Goal: Information Seeking & Learning: Learn about a topic

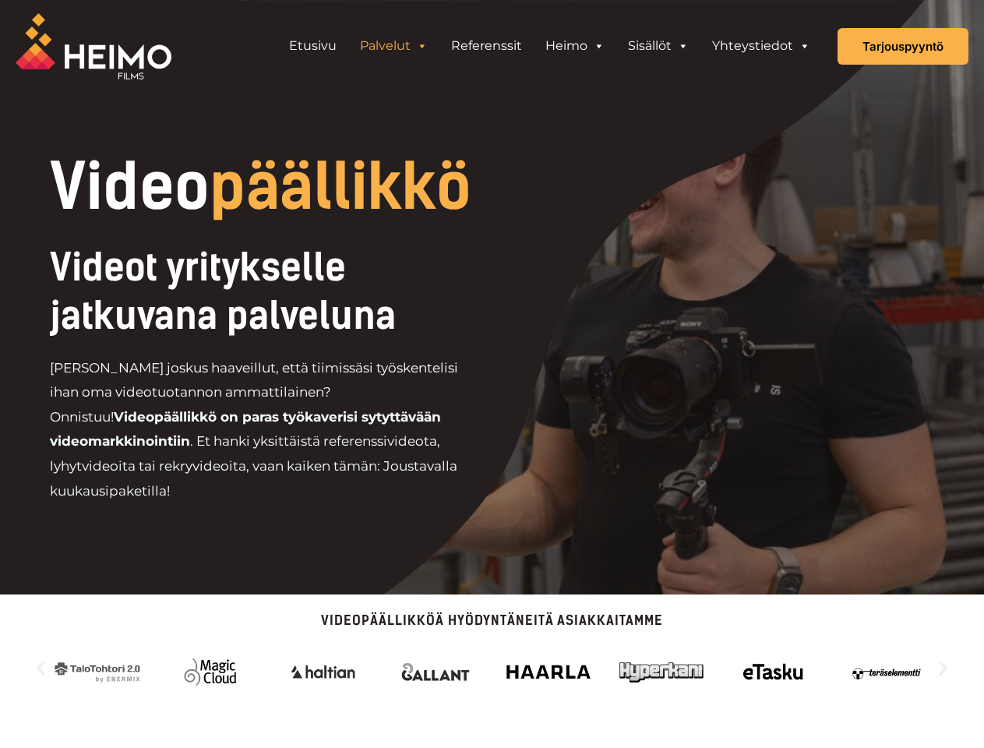
click at [492, 374] on div "Videot yritykselle jatkuvana palveluna [PERSON_NAME] joskus haaveillut, että ti…" at bounding box center [317, 380] width 535 height 274
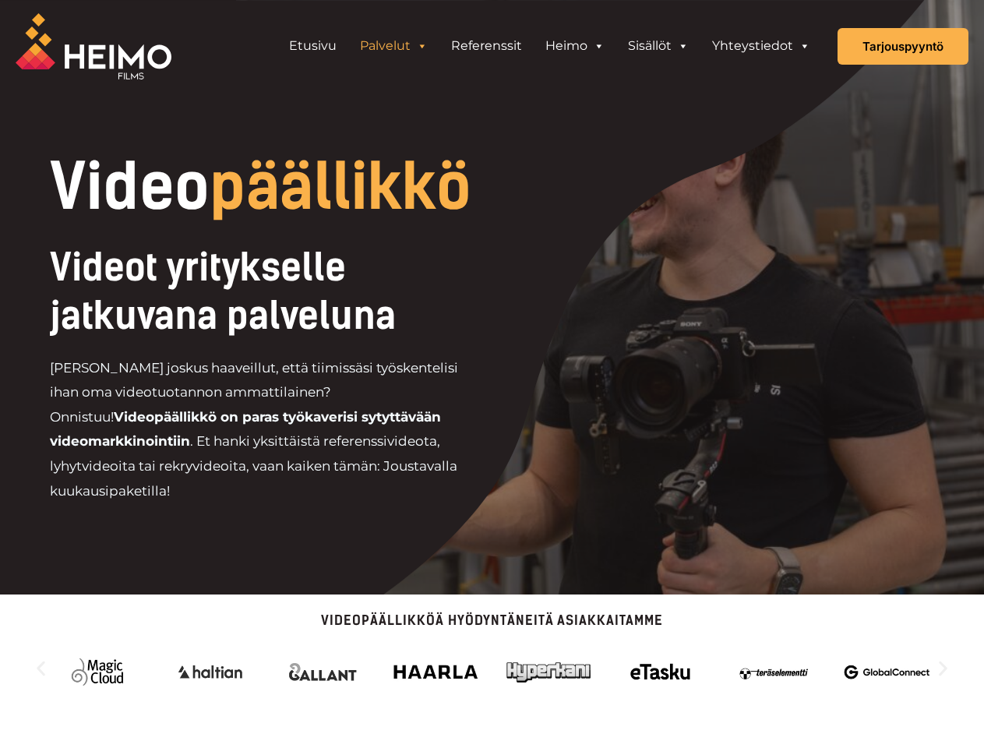
click at [394, 46] on link "Palvelut" at bounding box center [393, 45] width 91 height 31
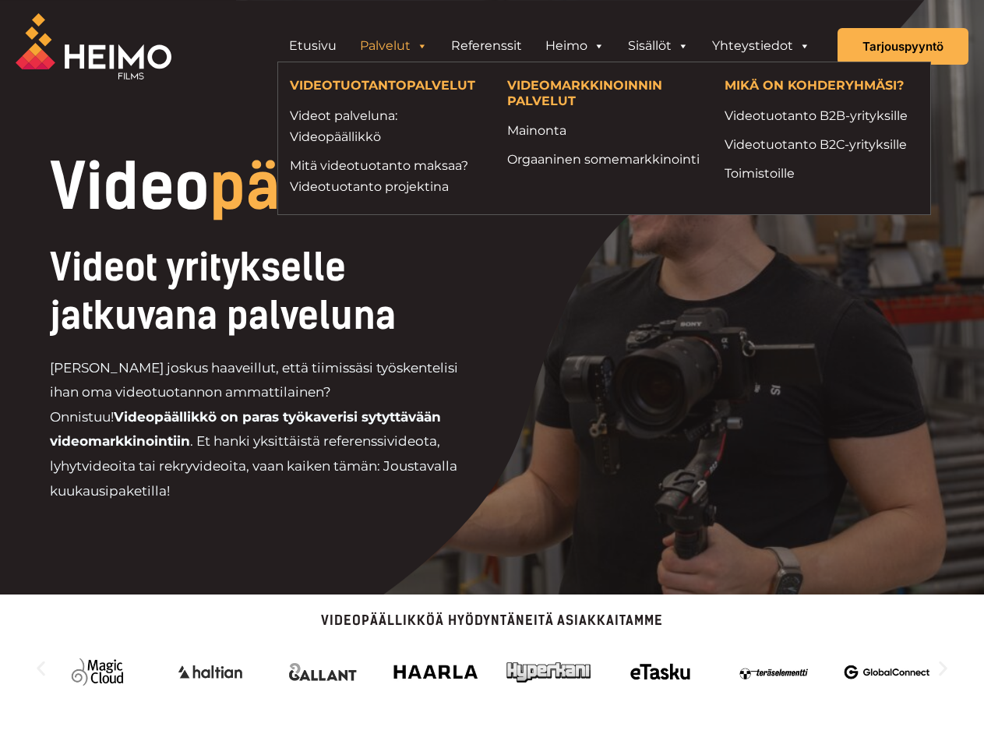
click at [422, 46] on span "Header Widget 1" at bounding box center [421, 45] width 12 height 31
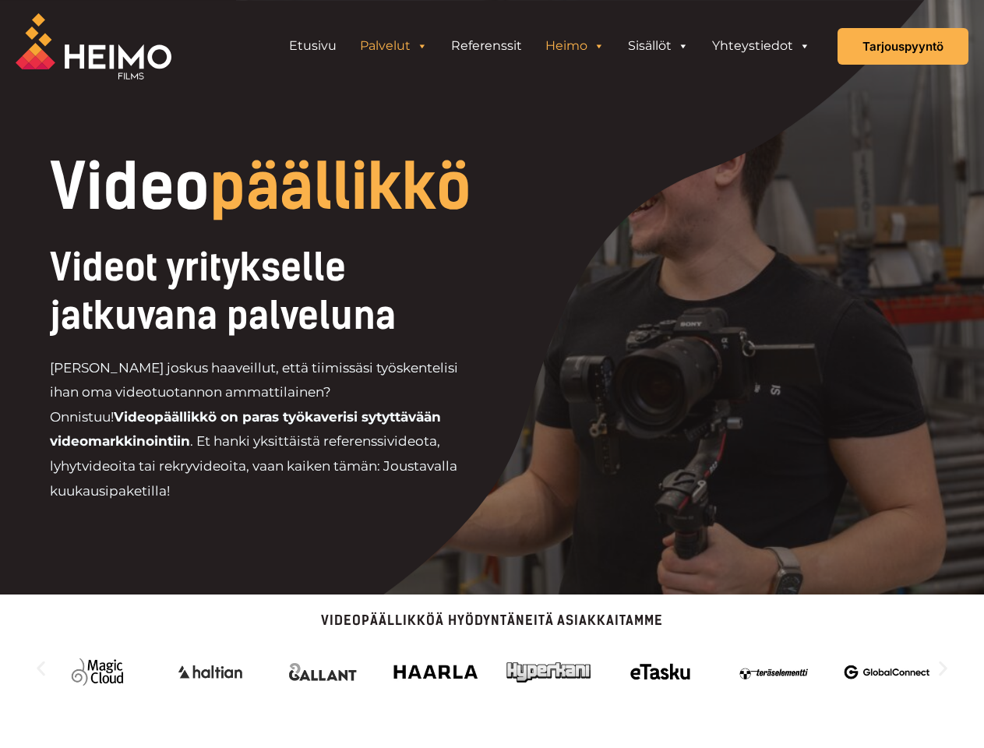
click at [575, 46] on link "Heimo" at bounding box center [575, 45] width 83 height 31
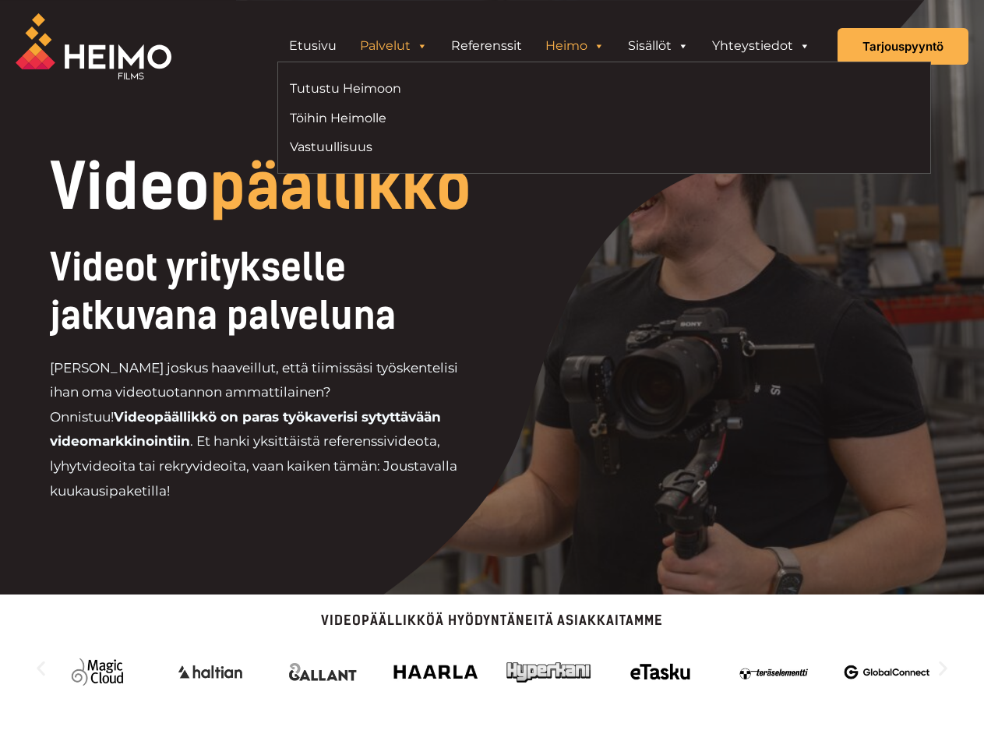
click at [599, 46] on span "Header Widget 1" at bounding box center [598, 45] width 12 height 31
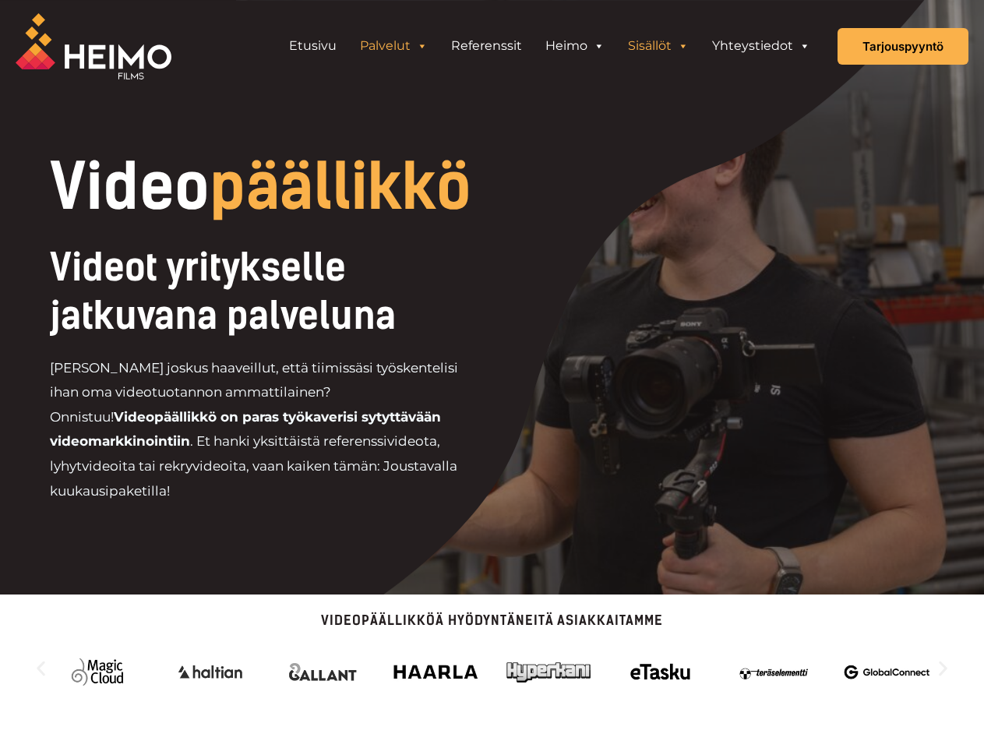
click at [659, 46] on link "Sisällöt" at bounding box center [659, 45] width 84 height 31
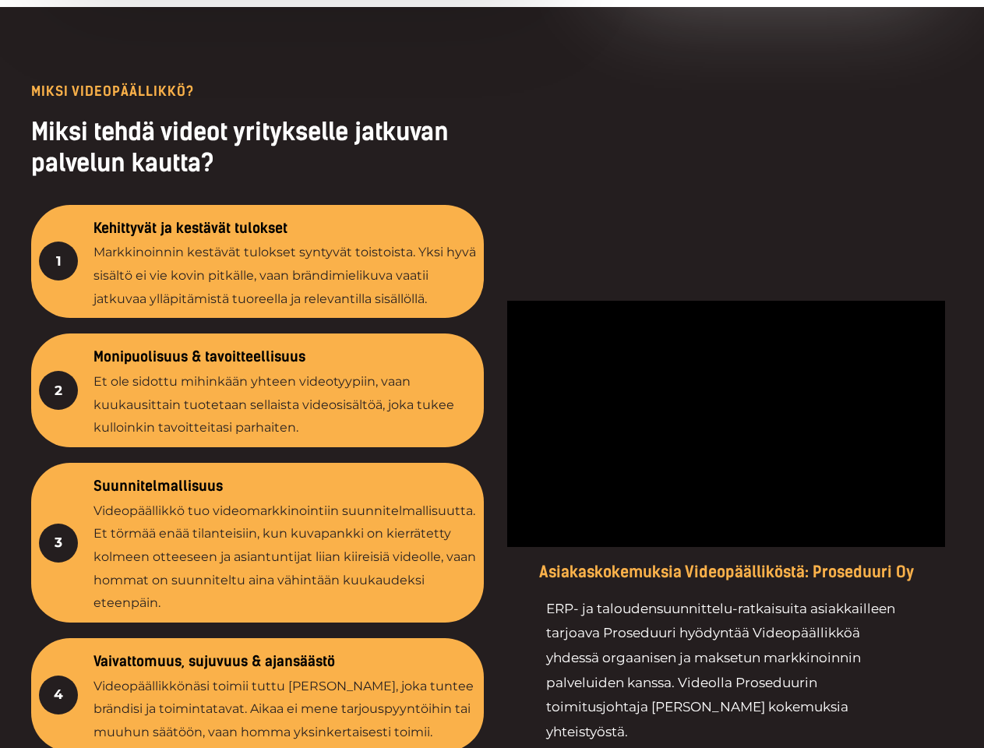
click at [492, 648] on div at bounding box center [492, 547] width 984 height 1081
click at [41, 676] on div "4" at bounding box center [58, 695] width 39 height 39
